Goal: Register for event/course

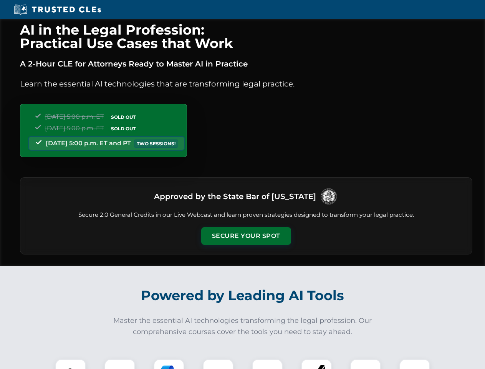
click at [246, 236] on button "Secure Your Spot" at bounding box center [246, 236] width 90 height 18
click at [71, 364] on img at bounding box center [71, 374] width 22 height 22
click at [120, 364] on div at bounding box center [119, 374] width 31 height 31
